Goal: Task Accomplishment & Management: Complete application form

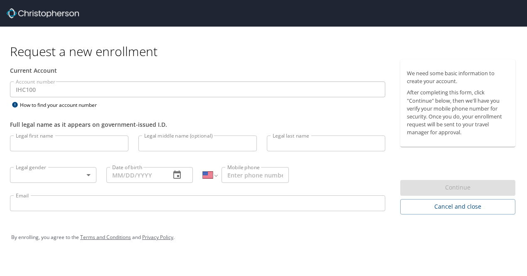
select select "US"
click at [36, 146] on input "Legal first name" at bounding box center [69, 144] width 119 height 16
type input "Halle"
type input "O'Ryann"
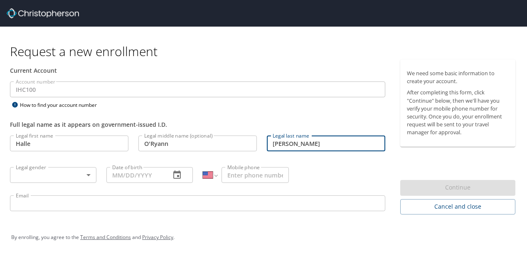
type input "[PERSON_NAME]"
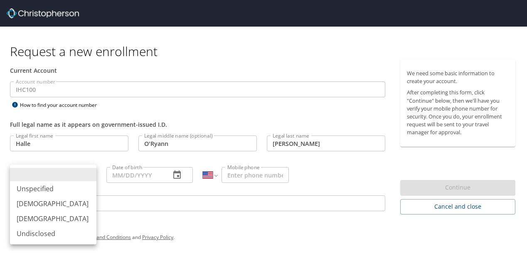
click at [64, 178] on body "Request a new enrollment Current Account Account number IHC100 Account number H…" at bounding box center [263, 138] width 527 height 276
click at [48, 218] on li "[DEMOGRAPHIC_DATA]" at bounding box center [53, 218] width 87 height 15
type input "[DEMOGRAPHIC_DATA]"
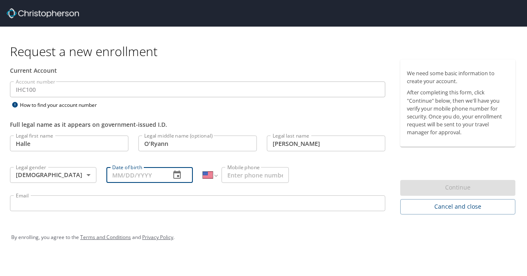
click at [140, 173] on input "Date of birth" at bounding box center [134, 175] width 57 height 16
type input "[DATE]"
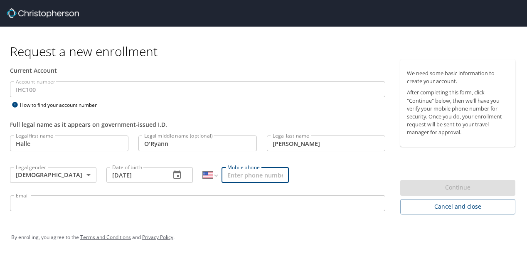
click at [241, 178] on input "Mobile phone" at bounding box center [255, 175] width 67 height 16
type input "[PHONE_NUMBER]"
click at [168, 203] on input "Email" at bounding box center [198, 203] width 376 height 16
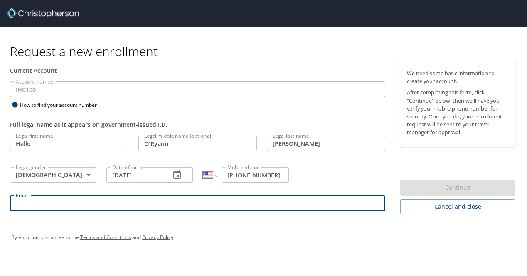
type input "h"
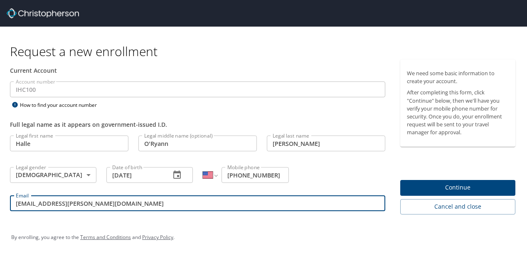
type input "[EMAIL_ADDRESS][PERSON_NAME][DOMAIN_NAME]"
click at [454, 188] on span "Continue" at bounding box center [458, 188] width 102 height 10
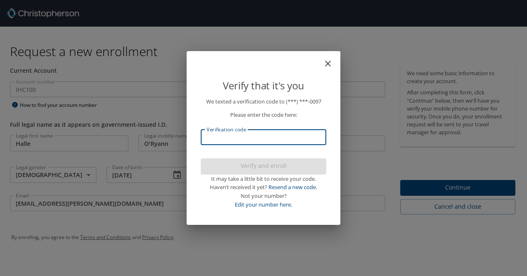
click at [235, 136] on input "Verification code" at bounding box center [264, 137] width 126 height 16
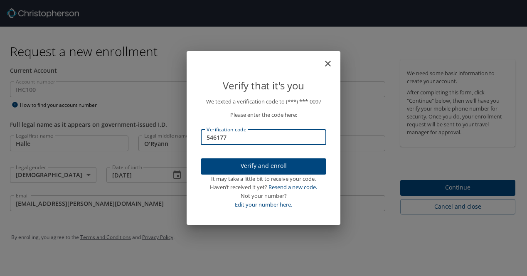
type input "546177"
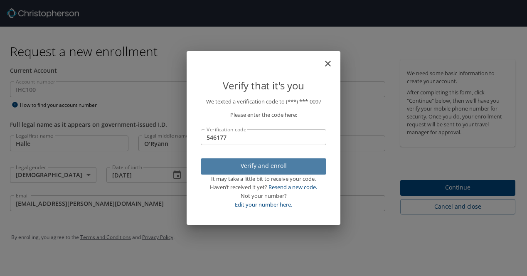
drag, startPoint x: 248, startPoint y: 166, endPoint x: 242, endPoint y: 166, distance: 5.4
click at [242, 166] on span "Verify and enroll" at bounding box center [264, 166] width 112 height 10
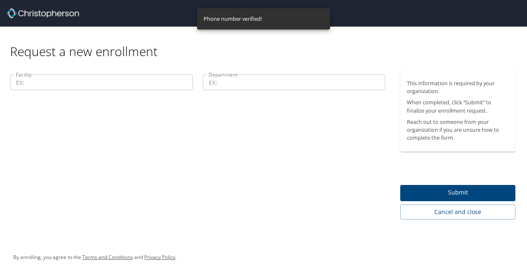
click at [116, 74] on div "Facility Facility" at bounding box center [101, 83] width 193 height 28
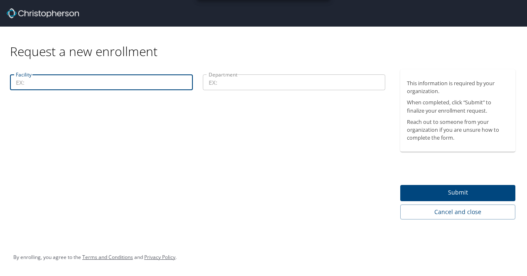
click at [113, 80] on input "Facility" at bounding box center [101, 82] width 183 height 16
type input "37700"
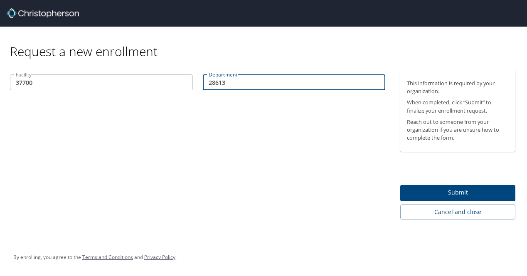
type input "28613"
click at [425, 189] on span "Submit" at bounding box center [458, 193] width 102 height 10
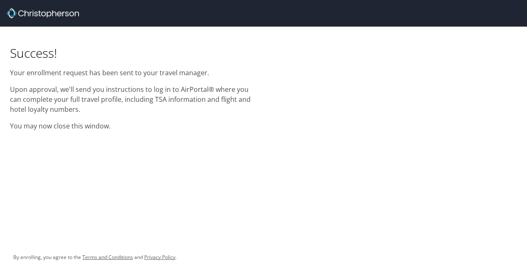
click at [425, 189] on div "Success! Your enrollment request has been sent to your travel manager. Upon app…" at bounding box center [263, 138] width 527 height 276
click at [216, 267] on div "Success! Your enrollment request has been sent to your travel manager. Upon app…" at bounding box center [263, 138] width 527 height 276
